Goal: Task Accomplishment & Management: Manage account settings

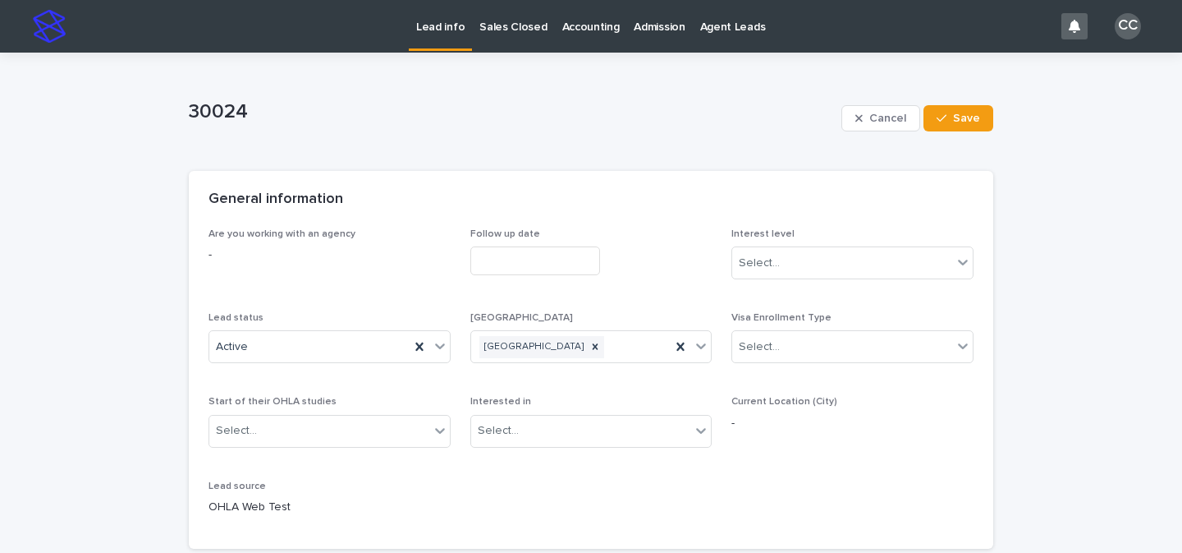
click at [419, 29] on p "Lead info" at bounding box center [440, 17] width 48 height 34
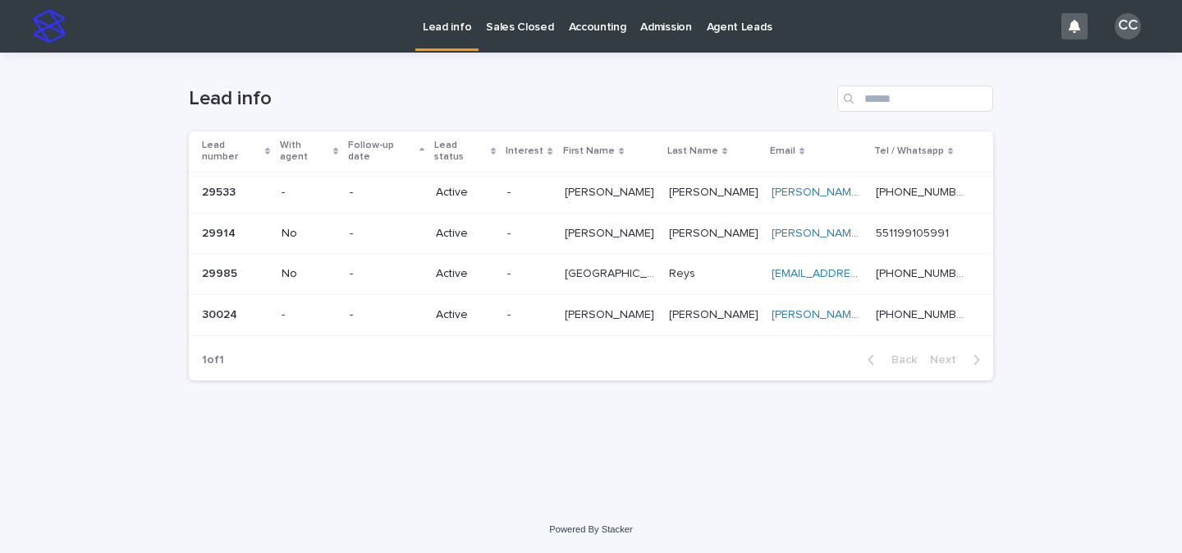
click at [551, 308] on p "-" at bounding box center [529, 315] width 44 height 14
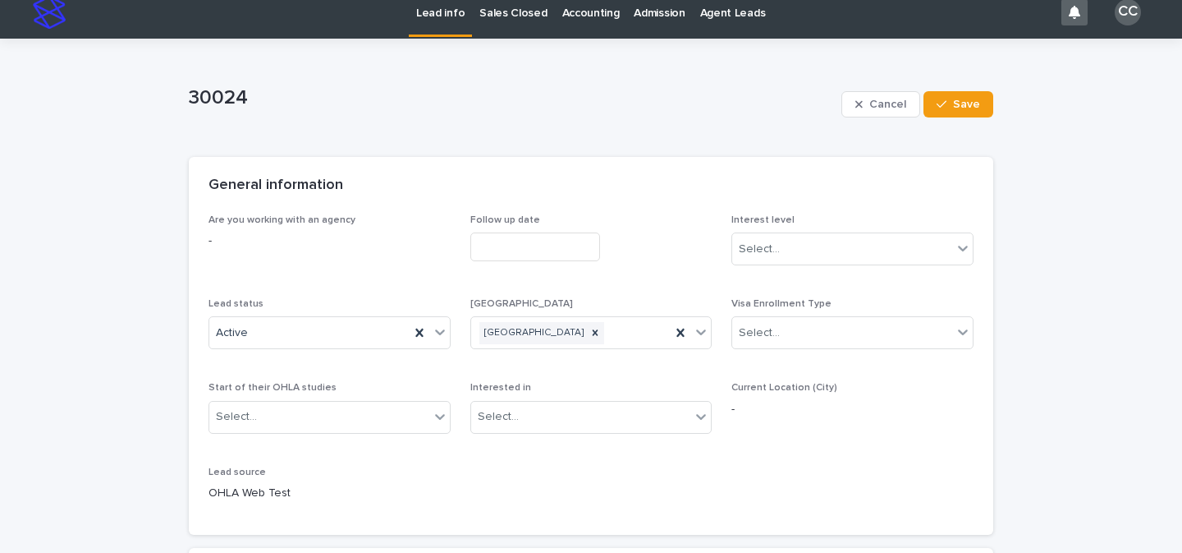
scroll to position [33, 0]
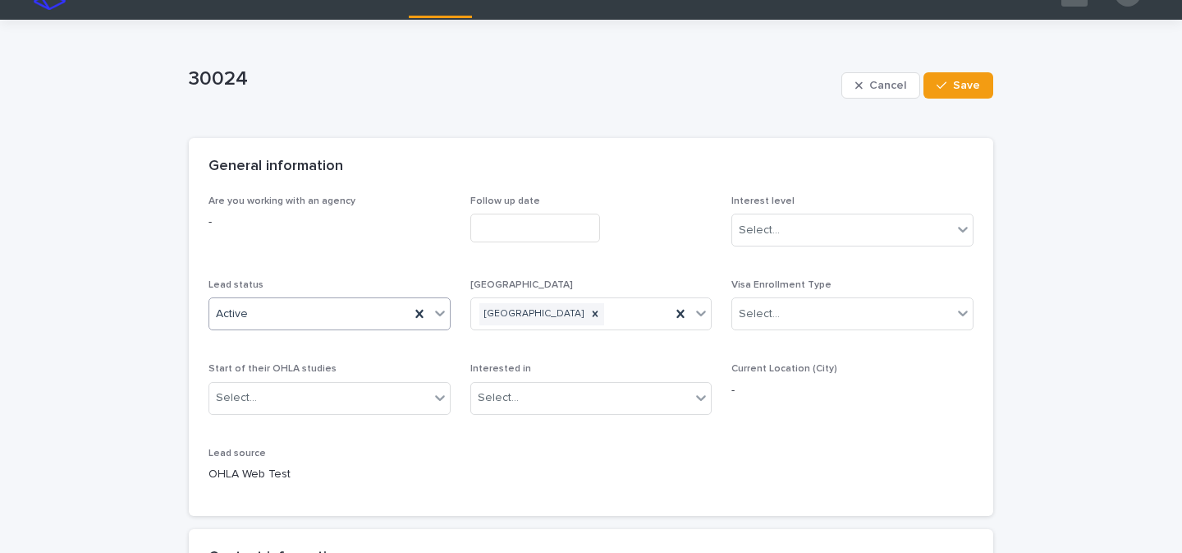
click at [432, 318] on icon at bounding box center [440, 313] width 16 height 16
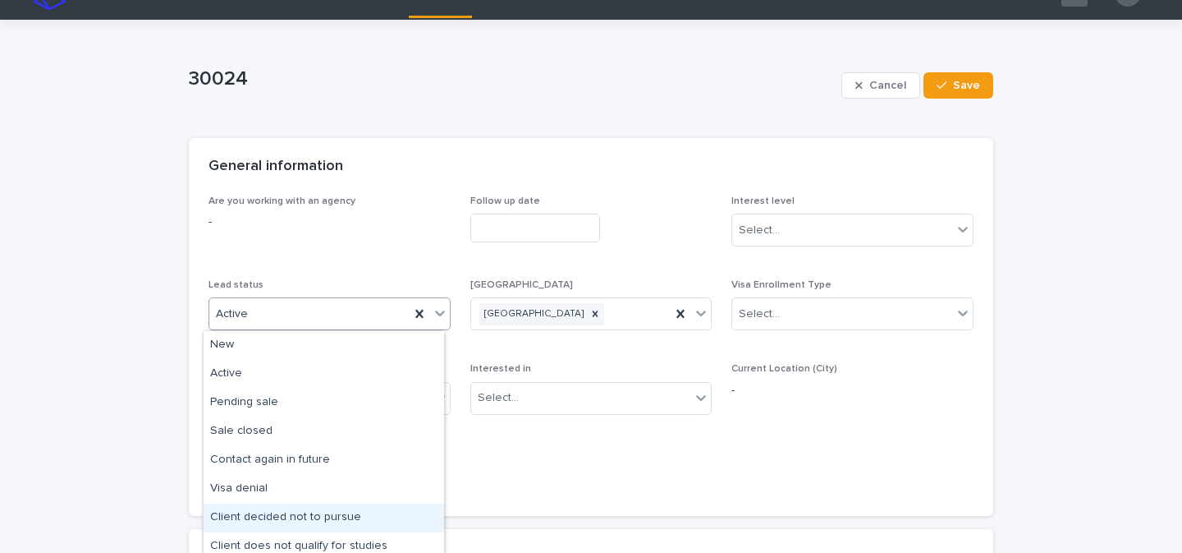
click at [342, 516] on div "Client decided not to pursue" at bounding box center [324, 517] width 241 height 29
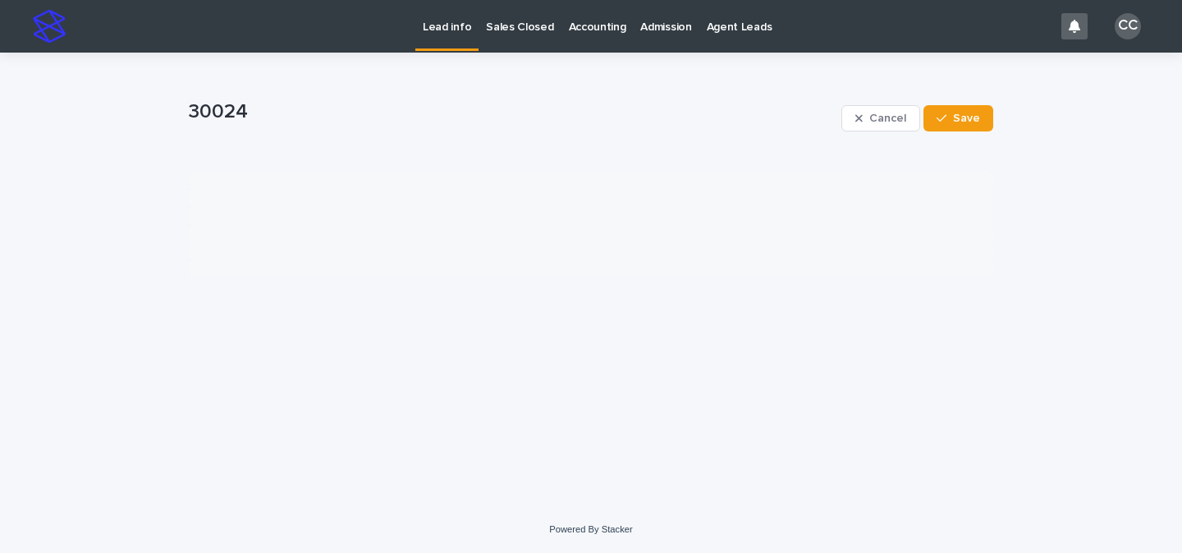
scroll to position [0, 0]
click at [963, 115] on span "Save" at bounding box center [966, 117] width 27 height 11
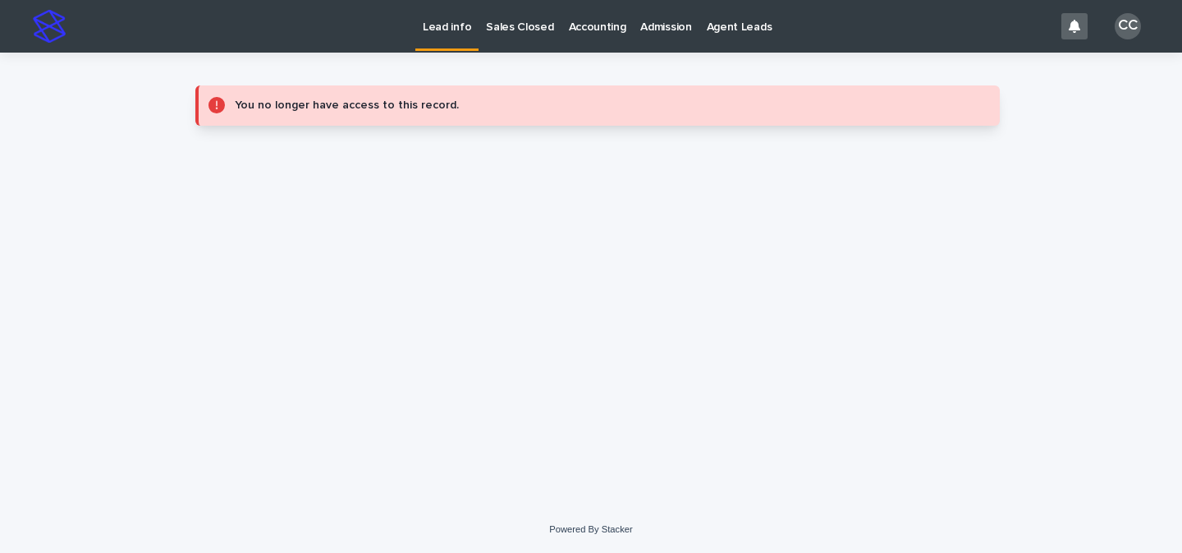
click at [434, 31] on p "Lead info" at bounding box center [447, 17] width 48 height 34
